Goal: Task Accomplishment & Management: Use online tool/utility

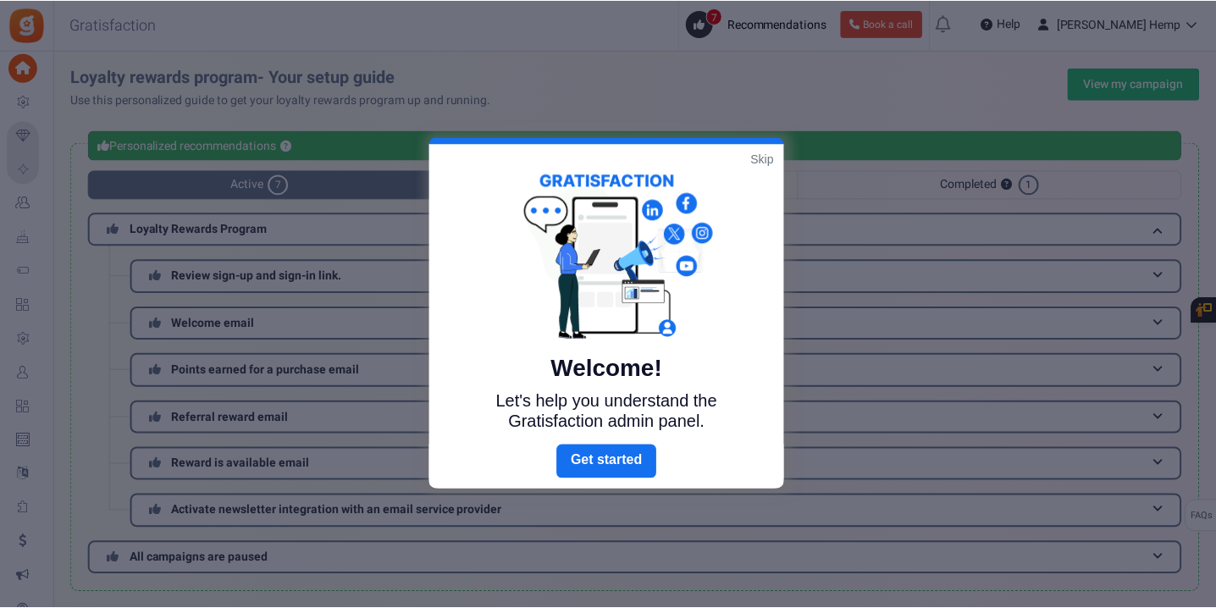
scroll to position [324, 0]
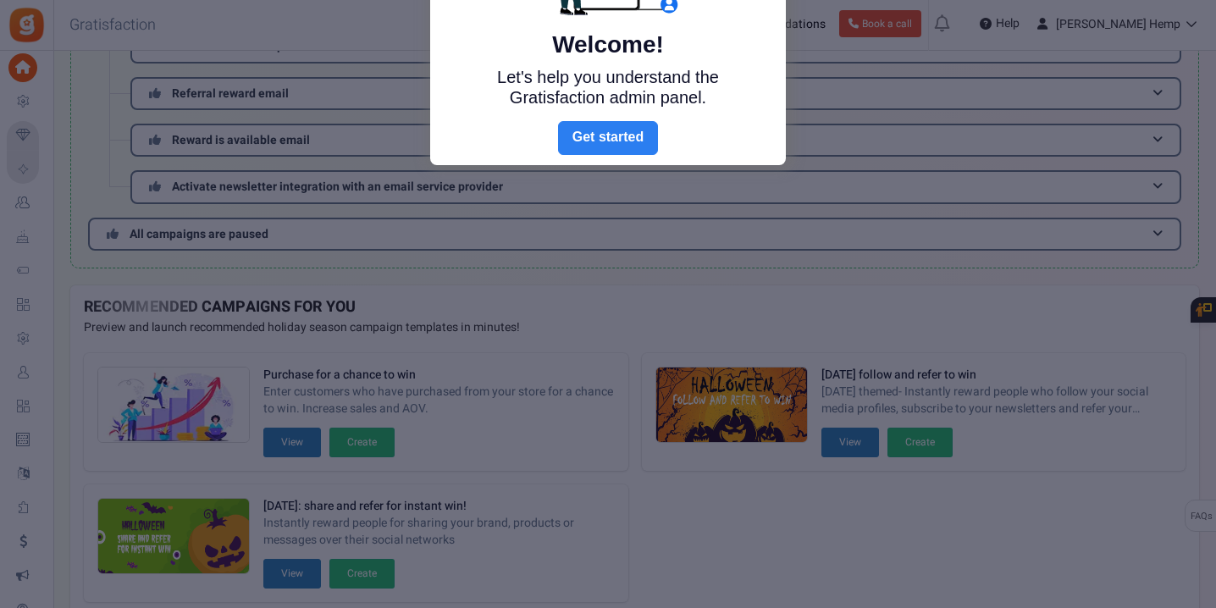
click at [619, 125] on link "Next" at bounding box center [608, 138] width 100 height 34
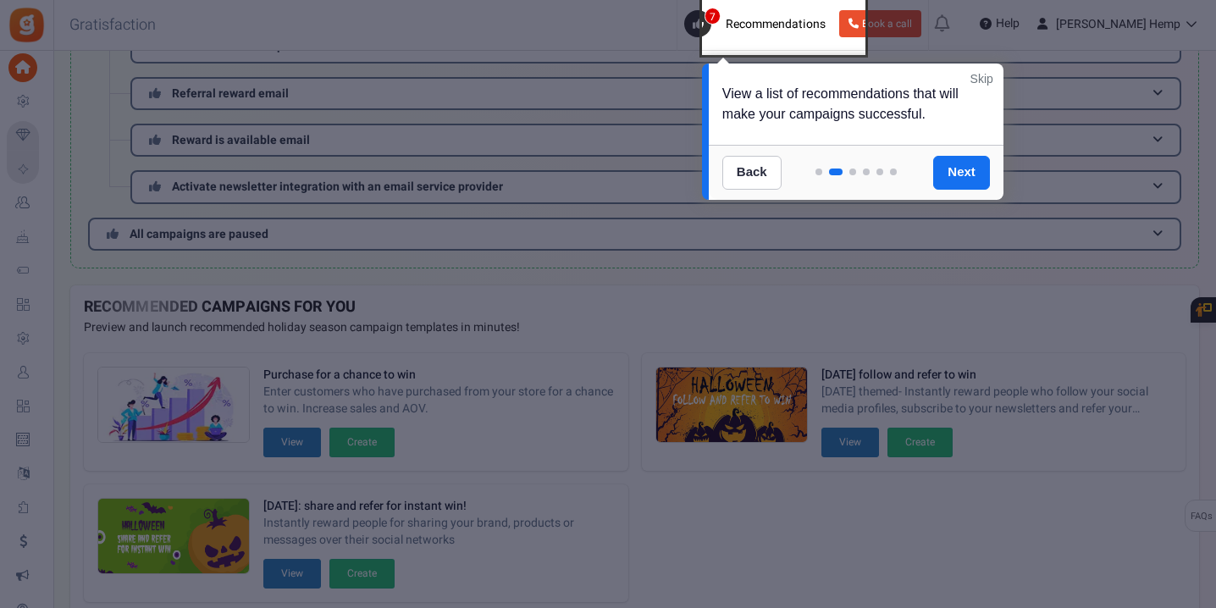
click at [984, 80] on link "Skip" at bounding box center [982, 78] width 23 height 17
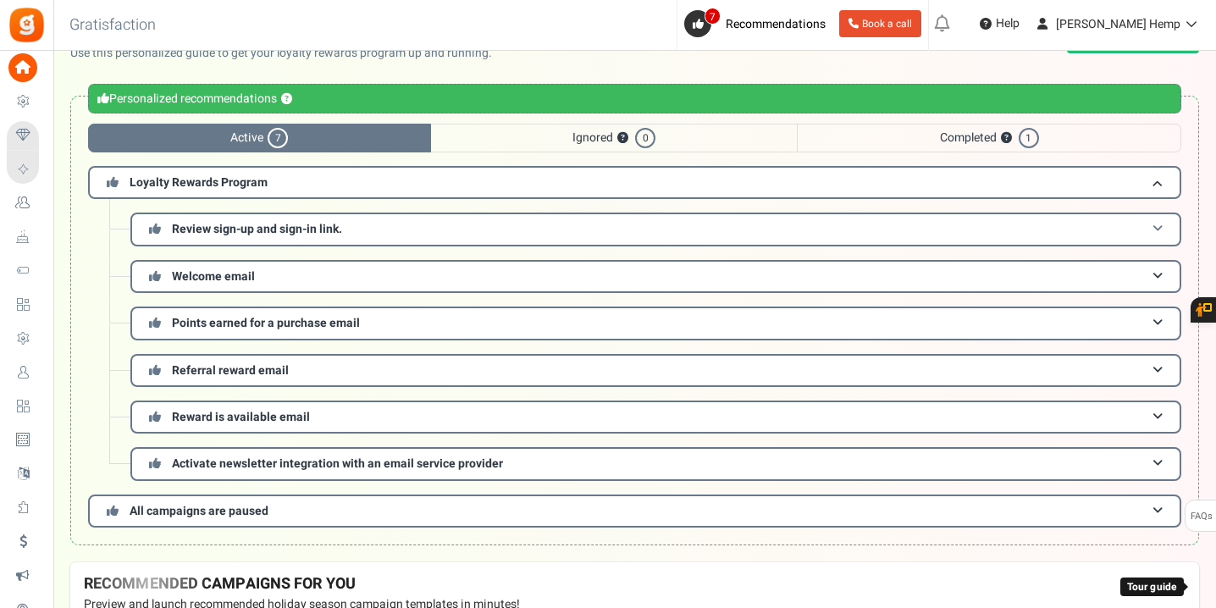
scroll to position [0, 0]
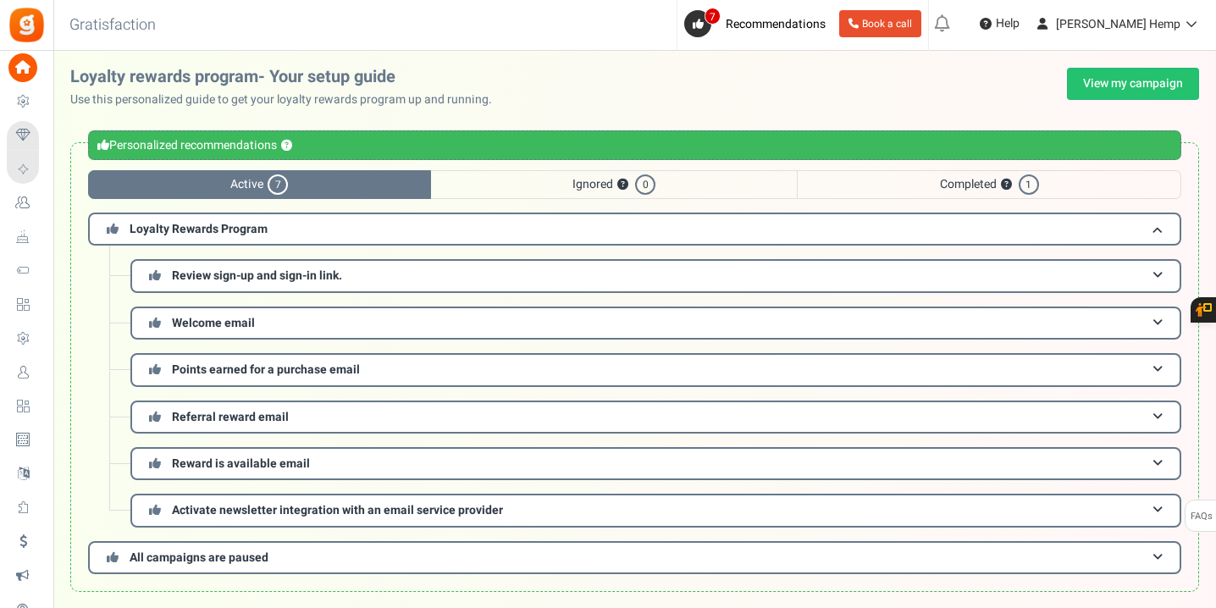
click at [1032, 173] on span "Completed ? 1" at bounding box center [989, 184] width 385 height 29
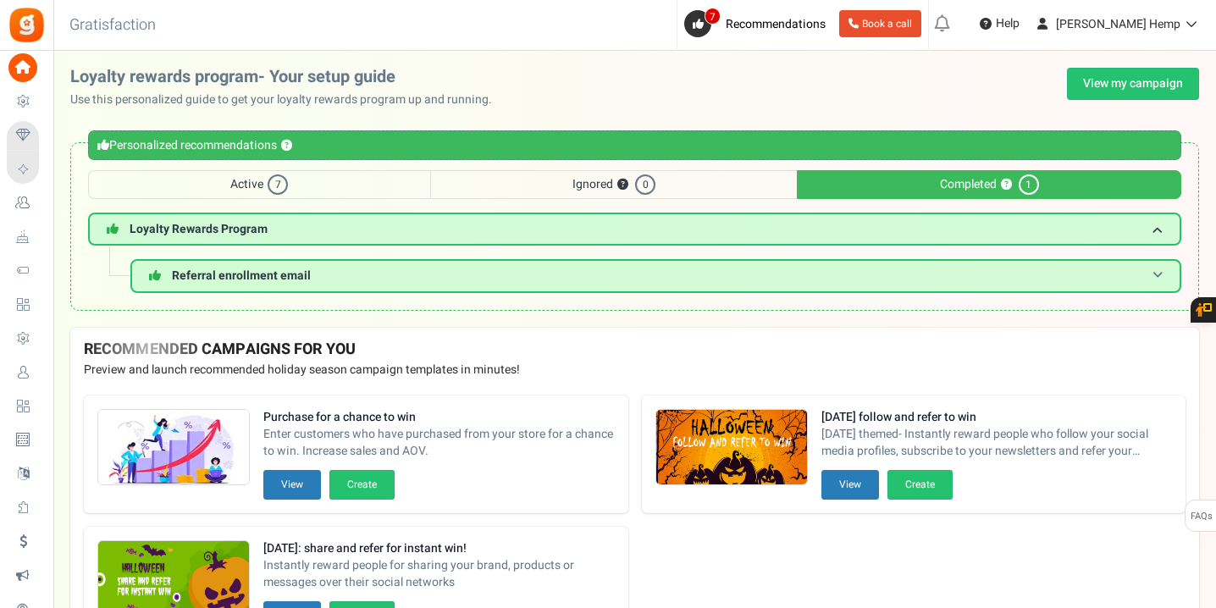
click at [1002, 275] on h3 "Referral enrollment email" at bounding box center [655, 275] width 1051 height 33
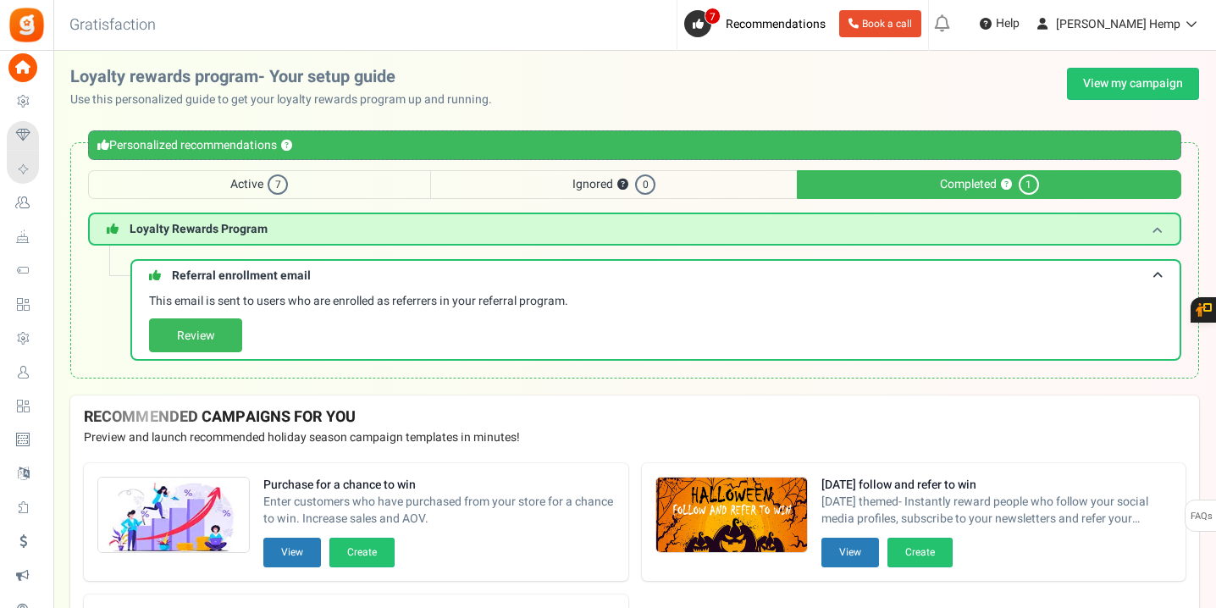
click at [978, 232] on h3 "Loyalty Rewards Program" at bounding box center [634, 229] width 1093 height 33
click at [942, 228] on h3 "Loyalty Rewards Program" at bounding box center [634, 229] width 1093 height 33
click at [1101, 90] on link "View my campaign" at bounding box center [1133, 84] width 132 height 32
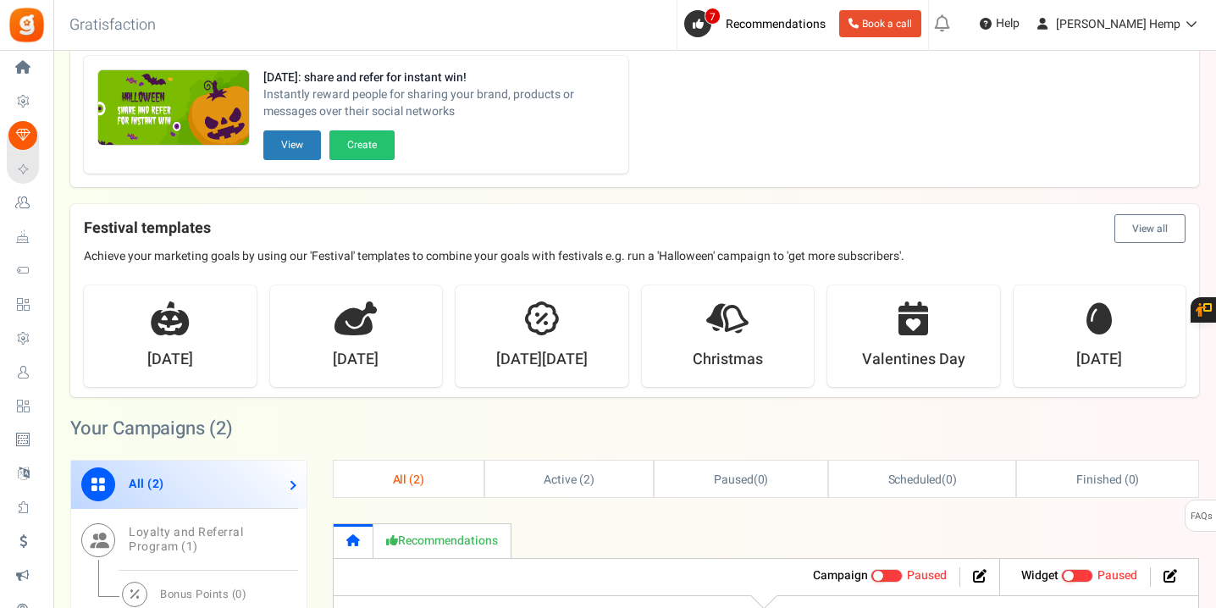
scroll to position [544, 0]
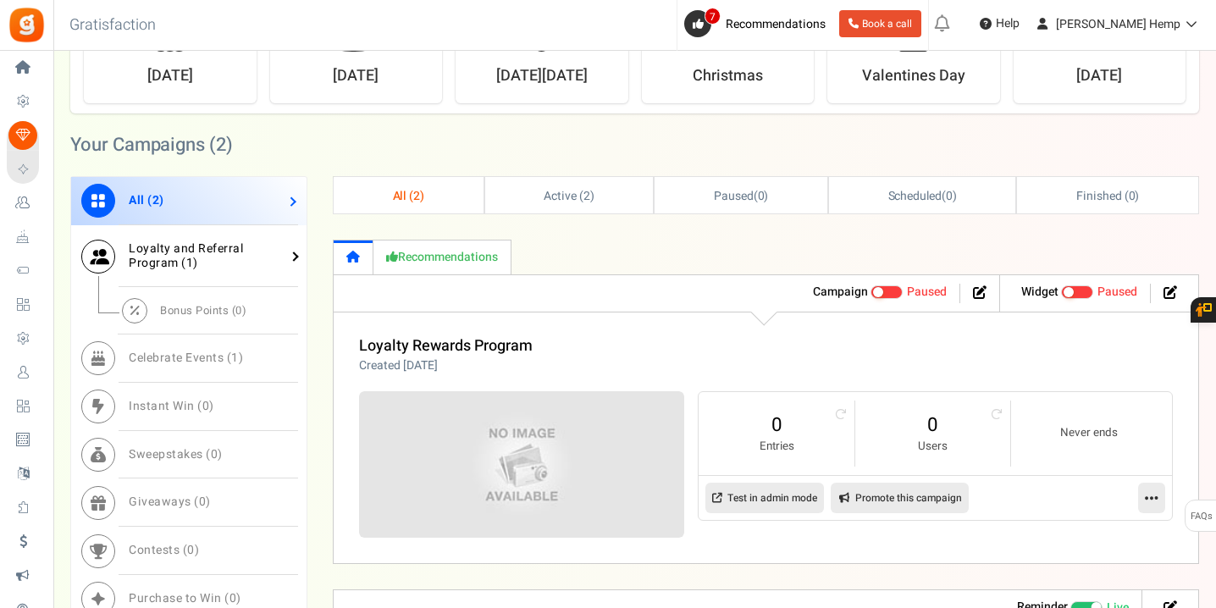
click at [207, 252] on span "Loyalty and Referral Program ( 1 )" at bounding box center [186, 256] width 114 height 32
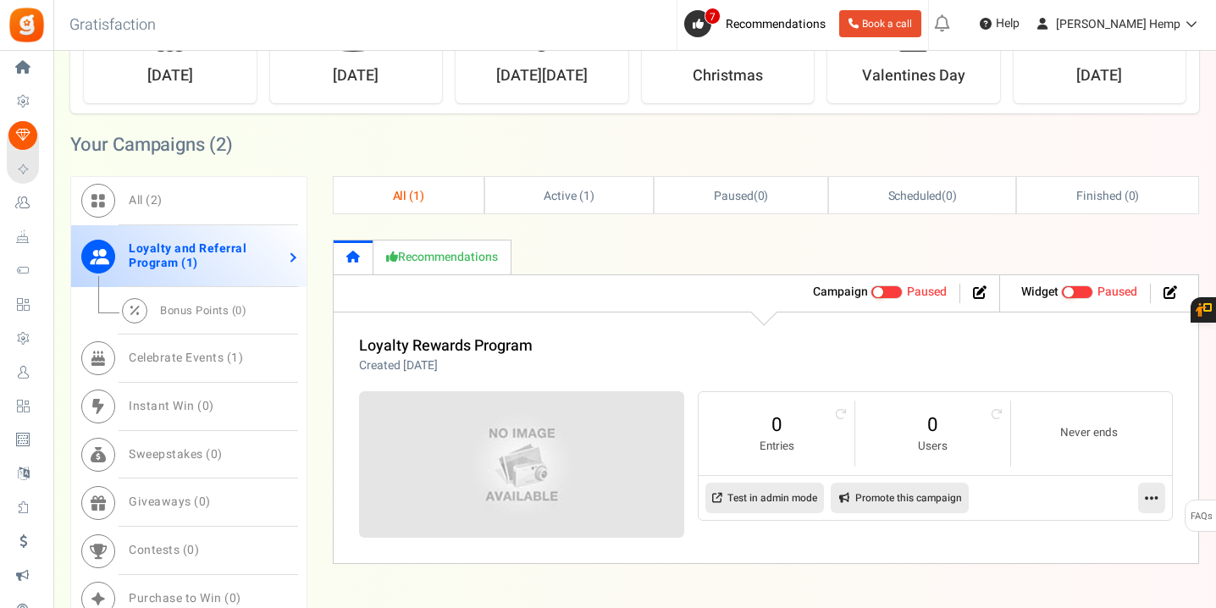
click at [472, 263] on link "Recommendations" at bounding box center [443, 257] width 138 height 35
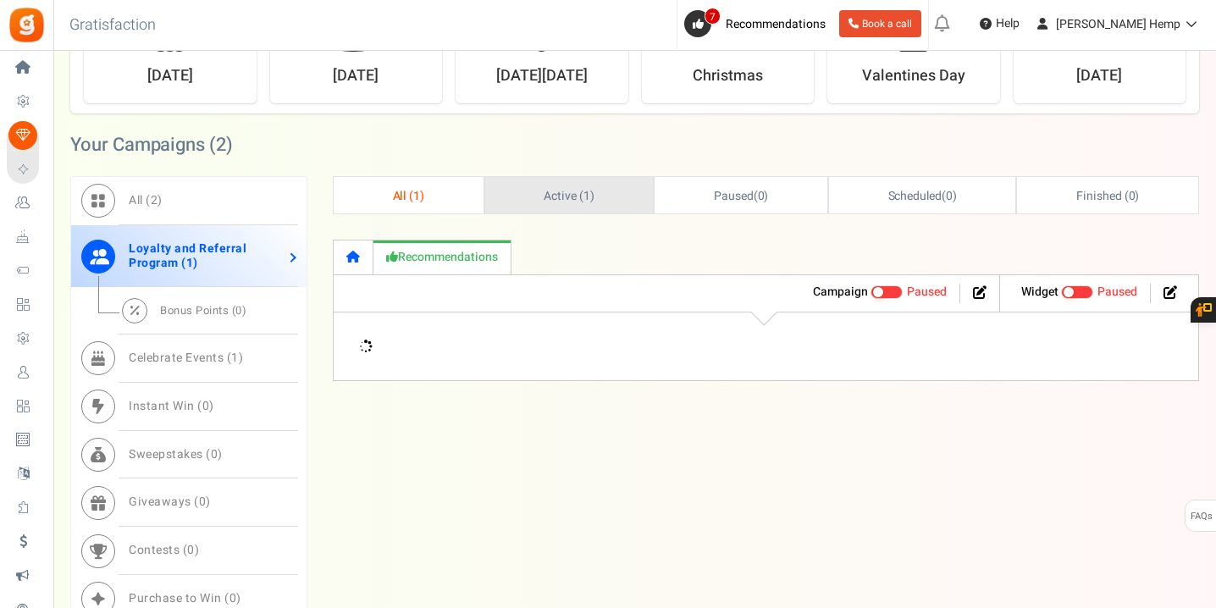
click at [551, 200] on span "Active ( 1 )" at bounding box center [569, 196] width 51 height 18
click at [549, 201] on span "Active ( 1 )" at bounding box center [568, 196] width 51 height 18
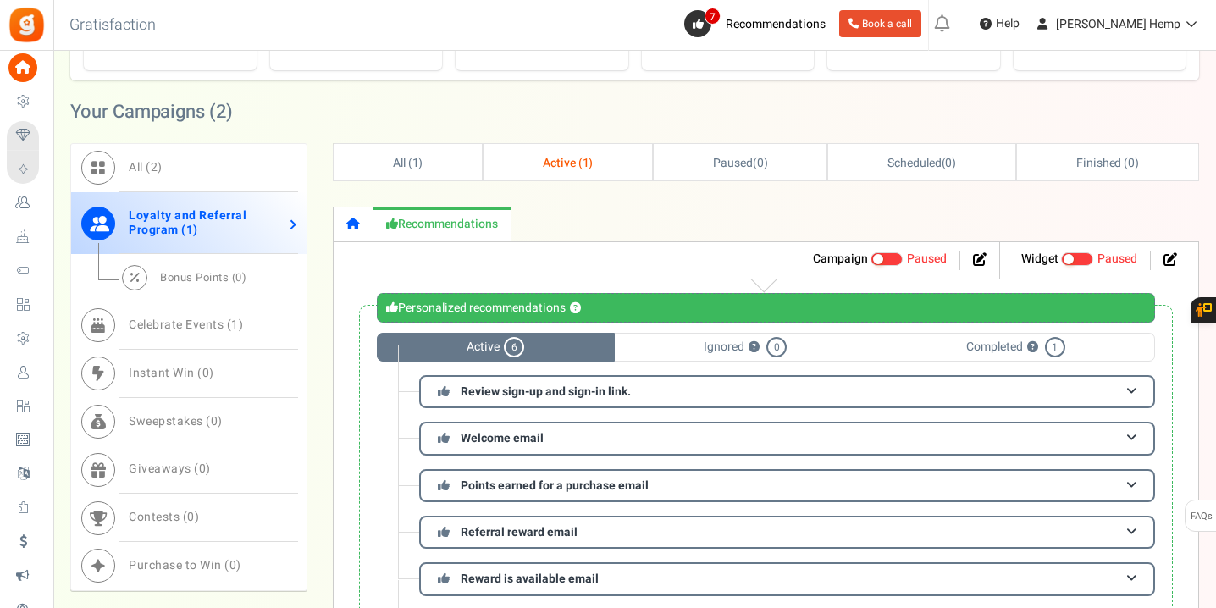
scroll to position [751, 0]
